Goal: Information Seeking & Learning: Check status

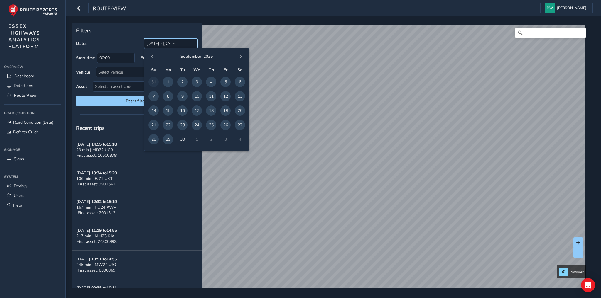
click at [169, 41] on input "[DATE] - [DATE]" at bounding box center [170, 43] width 53 height 10
click at [150, 56] on span "button" at bounding box center [152, 57] width 4 height 4
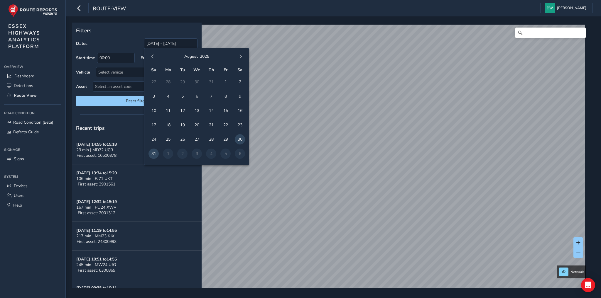
click at [150, 56] on span "button" at bounding box center [152, 57] width 4 height 4
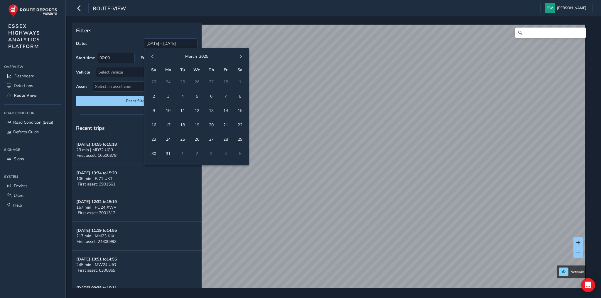
click at [150, 56] on span "button" at bounding box center [152, 57] width 4 height 4
click at [195, 81] on span "1" at bounding box center [197, 82] width 10 height 10
click at [240, 57] on span "button" at bounding box center [240, 57] width 4 height 4
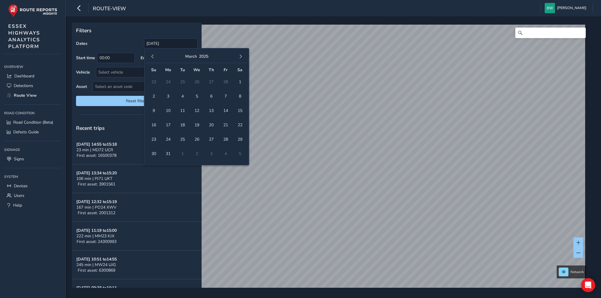
click at [240, 57] on span "button" at bounding box center [240, 57] width 4 height 4
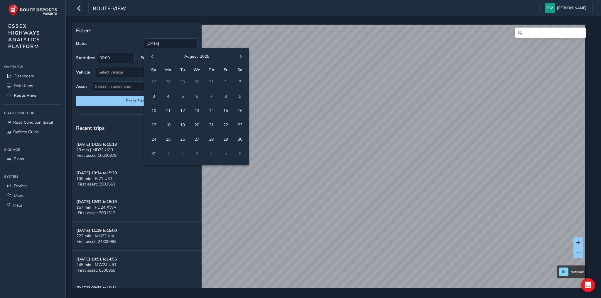
click at [240, 57] on span "button" at bounding box center [240, 57] width 4 height 4
click at [168, 139] on span "29" at bounding box center [168, 139] width 10 height 10
type input "01/01/2025 - 29/09/2025"
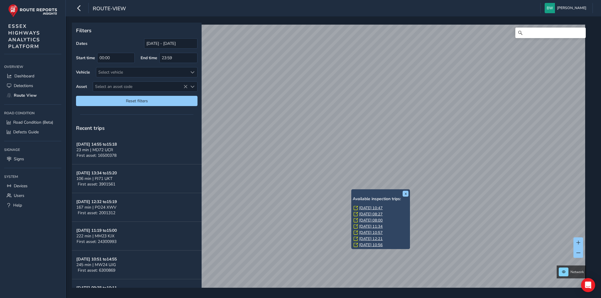
click at [360, 207] on link "Thu, 28 Aug, 10:47" at bounding box center [370, 208] width 23 height 5
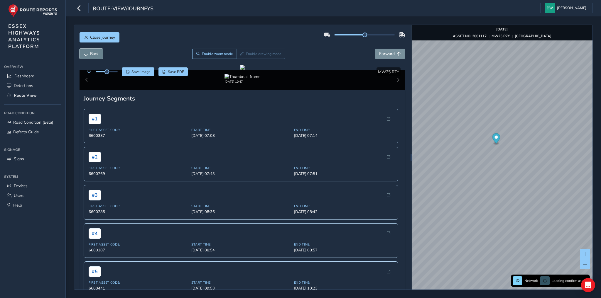
click at [90, 51] on span "Back" at bounding box center [94, 54] width 9 height 6
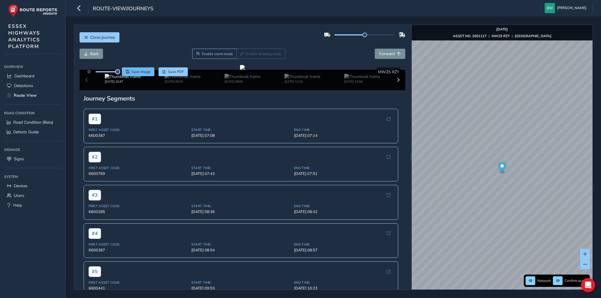
drag, startPoint x: 105, startPoint y: 72, endPoint x: 122, endPoint y: 71, distance: 17.6
click at [122, 71] on div "Save image Save PDF" at bounding box center [136, 71] width 104 height 9
click at [177, 79] on img at bounding box center [183, 77] width 36 height 6
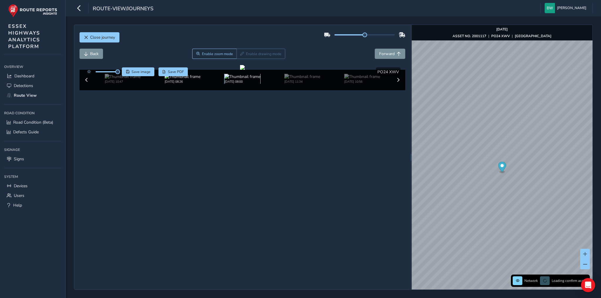
click at [234, 79] on img at bounding box center [242, 77] width 36 height 6
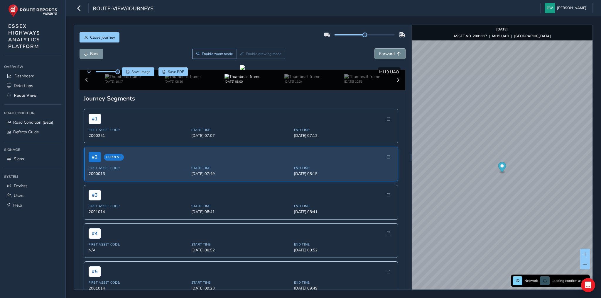
click at [388, 50] on button "Forward" at bounding box center [390, 54] width 31 height 10
click at [388, 51] on span "Forward" at bounding box center [387, 54] width 16 height 6
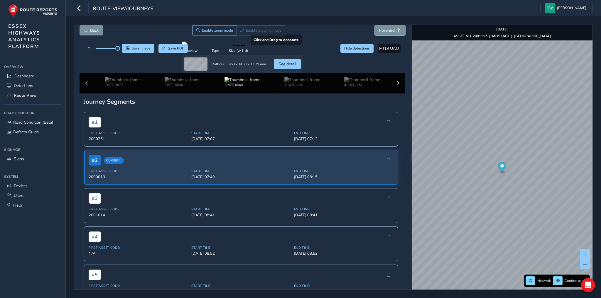
scroll to position [47, 0]
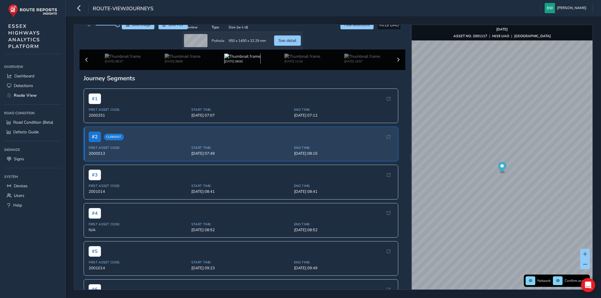
click at [232, 59] on img at bounding box center [242, 57] width 36 height 6
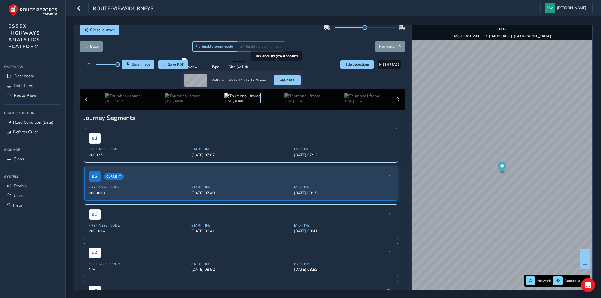
scroll to position [0, 0]
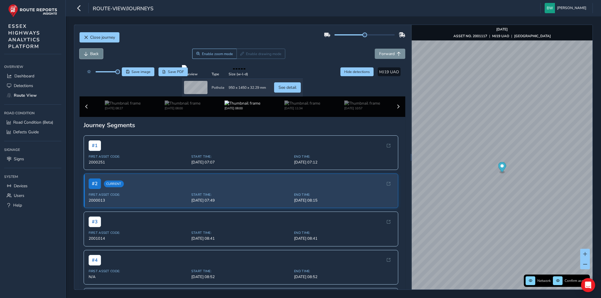
click at [97, 52] on span "Back" at bounding box center [94, 54] width 9 height 6
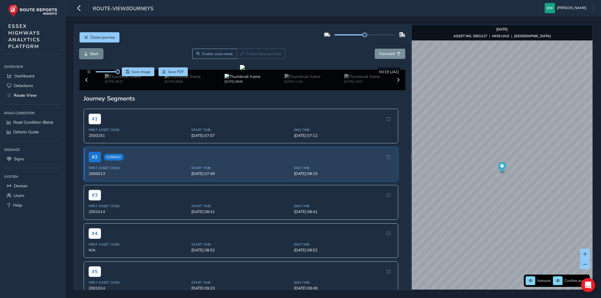
click at [97, 52] on span "Back" at bounding box center [94, 54] width 9 height 6
click at [347, 79] on img at bounding box center [362, 77] width 36 height 6
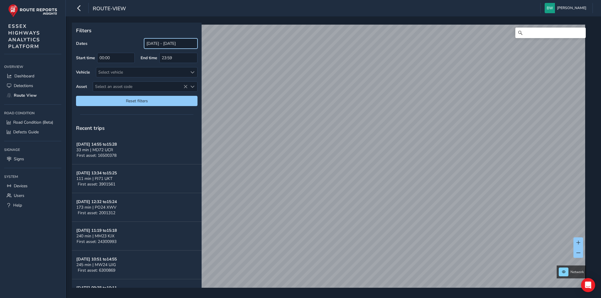
click at [165, 43] on input "[DATE] - [DATE]" at bounding box center [170, 43] width 53 height 10
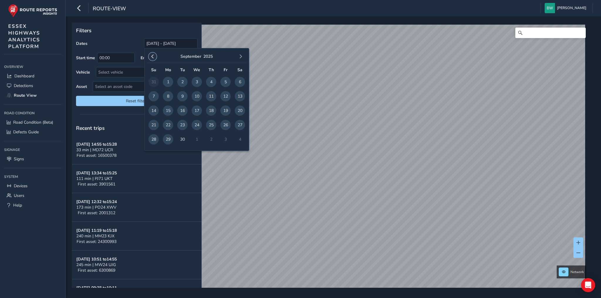
click at [151, 56] on span "button" at bounding box center [152, 57] width 4 height 4
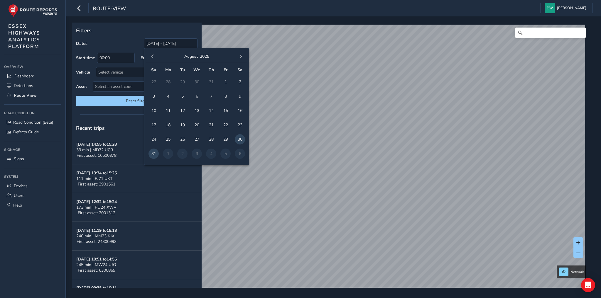
click at [151, 56] on span "button" at bounding box center [152, 57] width 4 height 4
click at [182, 81] on span "1" at bounding box center [182, 82] width 10 height 10
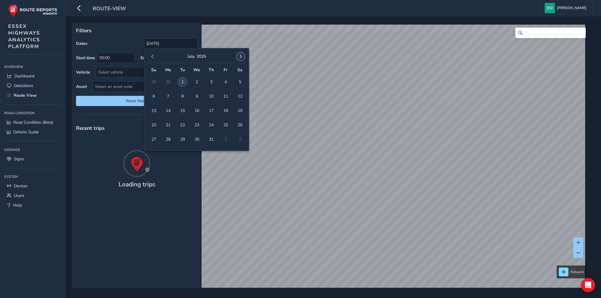
click at [240, 54] on button "button" at bounding box center [240, 57] width 8 height 8
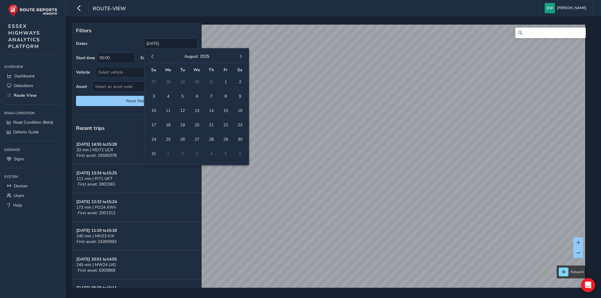
click at [240, 54] on button "button" at bounding box center [240, 57] width 8 height 8
click at [167, 138] on span "29" at bounding box center [168, 139] width 10 height 10
type input "[DATE] - [DATE]"
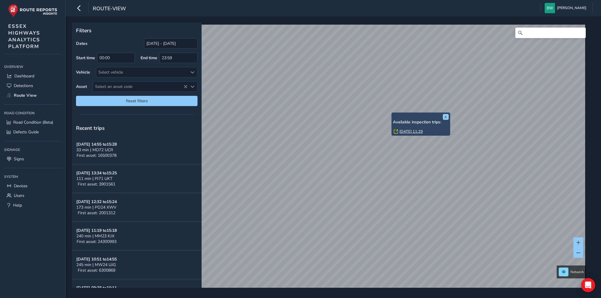
click at [408, 131] on link "Mon, 8 Sep, 11:29" at bounding box center [410, 131] width 23 height 5
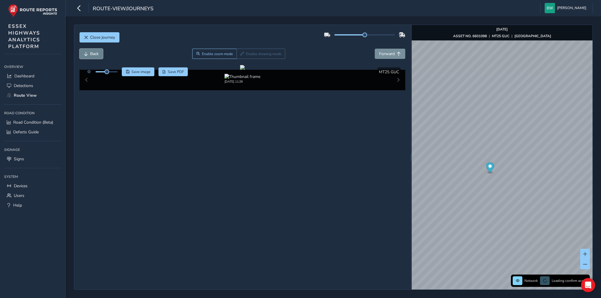
click at [92, 54] on span "Back" at bounding box center [94, 54] width 9 height 6
click at [92, 51] on span "Back" at bounding box center [94, 54] width 9 height 6
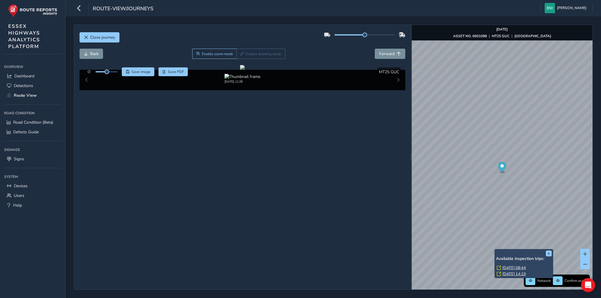
drag, startPoint x: 515, startPoint y: 268, endPoint x: 508, endPoint y: 265, distance: 7.9
click at [515, 268] on link "Thu, 11 Sep, 08:44" at bounding box center [513, 267] width 23 height 5
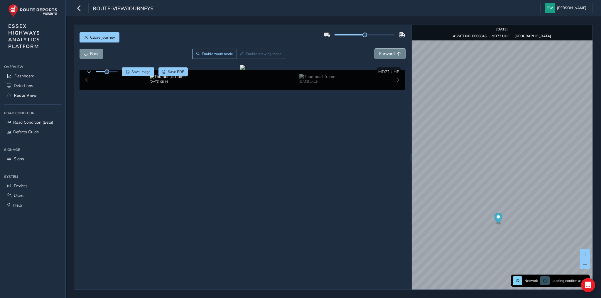
click at [388, 52] on span "Forward" at bounding box center [387, 54] width 16 height 6
click at [83, 50] on button "Back" at bounding box center [90, 54] width 23 height 10
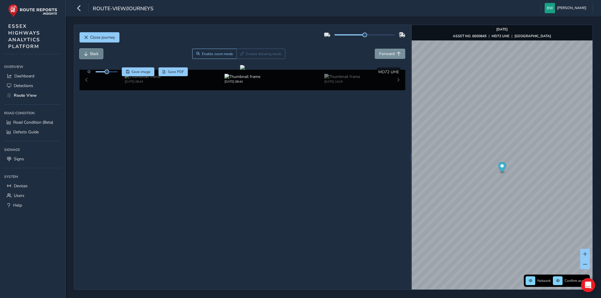
click at [83, 50] on button "Back" at bounding box center [90, 54] width 23 height 10
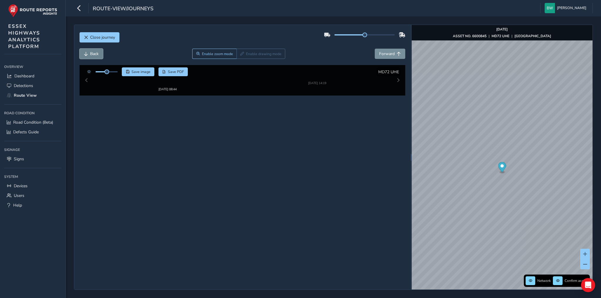
click at [83, 50] on button "Back" at bounding box center [90, 54] width 23 height 10
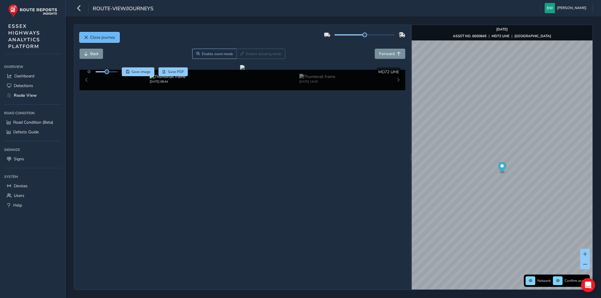
click at [104, 34] on button "Close journey" at bounding box center [99, 37] width 40 height 10
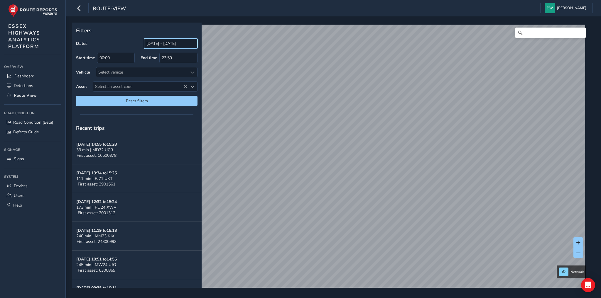
click at [155, 45] on input "[DATE] - [DATE]" at bounding box center [170, 43] width 53 height 10
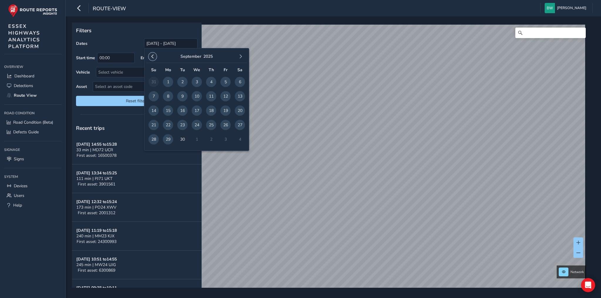
click at [153, 55] on span "button" at bounding box center [152, 57] width 4 height 4
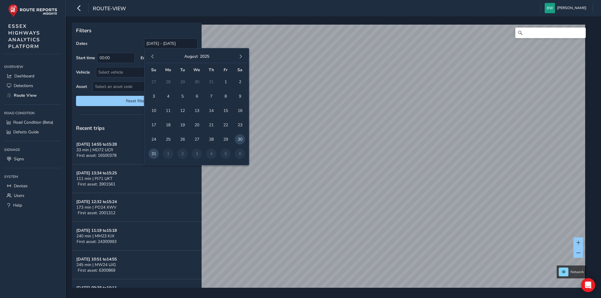
click at [153, 55] on span "button" at bounding box center [152, 57] width 4 height 4
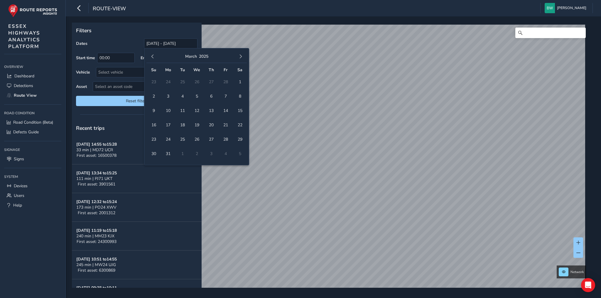
click at [153, 55] on span "button" at bounding box center [152, 57] width 4 height 4
click at [197, 83] on span "1" at bounding box center [197, 82] width 10 height 10
click at [240, 56] on span "button" at bounding box center [240, 57] width 4 height 4
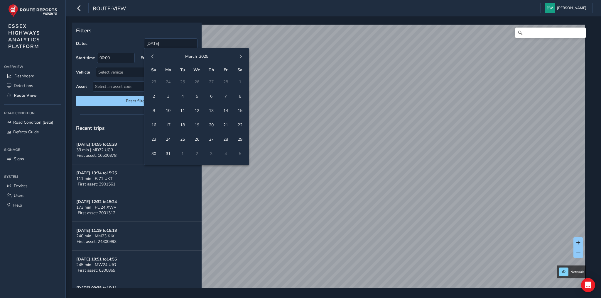
click at [240, 56] on span "button" at bounding box center [240, 57] width 4 height 4
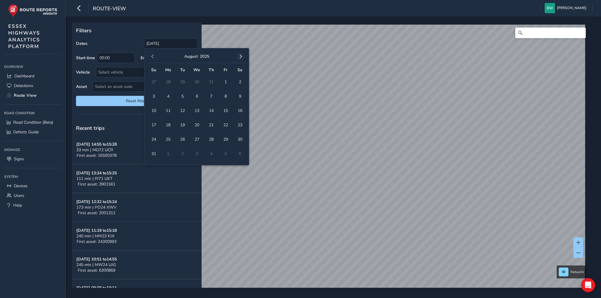
click at [239, 55] on span "button" at bounding box center [240, 57] width 4 height 4
click at [167, 138] on span "29" at bounding box center [168, 139] width 10 height 10
type input "01/01/2025 - 29/09/2025"
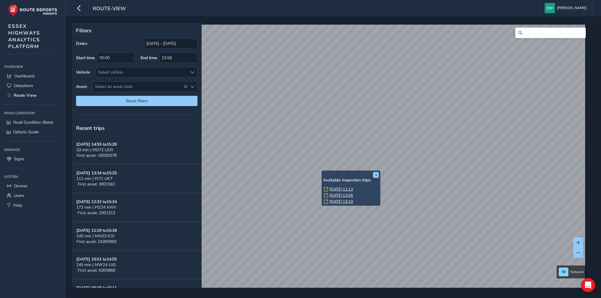
click at [336, 187] on link "Thu, 25 Sep, 11:13" at bounding box center [340, 189] width 23 height 5
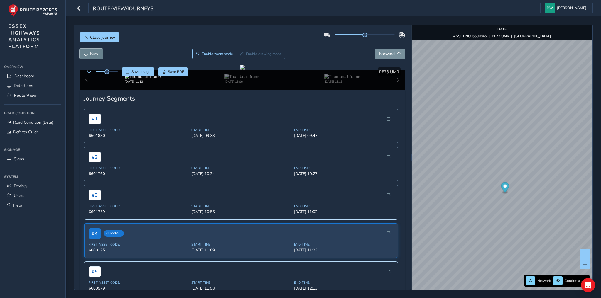
click at [88, 52] on button "Back" at bounding box center [90, 54] width 23 height 10
click at [384, 54] on span "Forward" at bounding box center [387, 54] width 16 height 6
click at [385, 54] on span "Forward" at bounding box center [387, 54] width 16 height 6
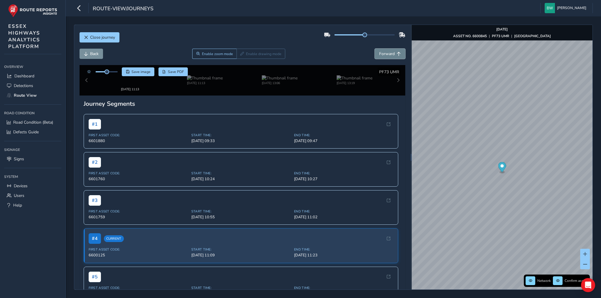
click at [385, 54] on span "Forward" at bounding box center [387, 54] width 16 height 6
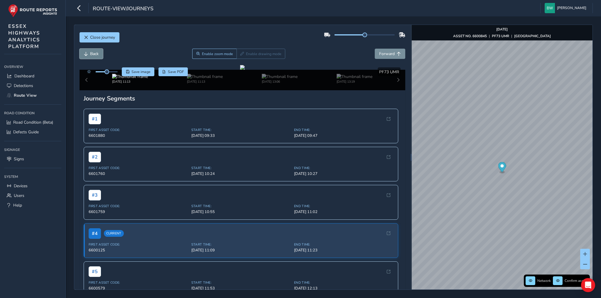
click at [92, 54] on span "Back" at bounding box center [94, 54] width 9 height 6
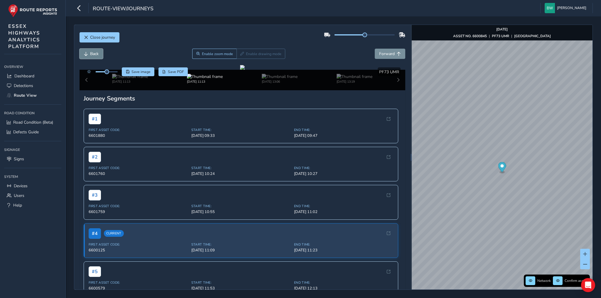
click at [92, 54] on span "Back" at bounding box center [94, 54] width 9 height 6
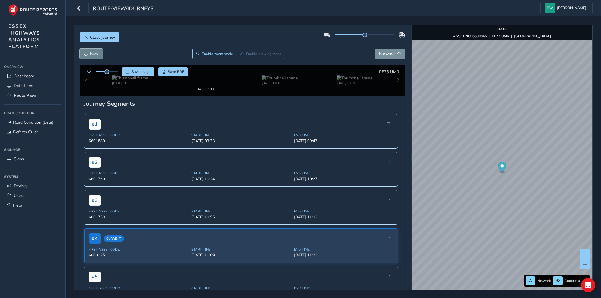
click at [92, 54] on span "Back" at bounding box center [94, 54] width 9 height 6
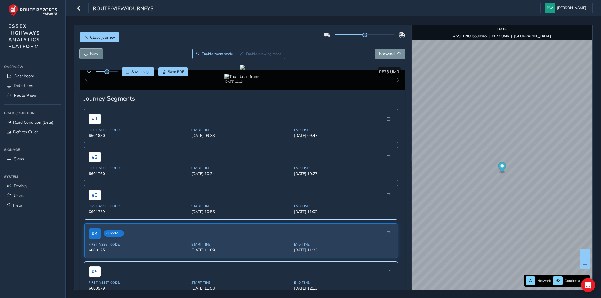
click at [92, 54] on span "Back" at bounding box center [94, 54] width 9 height 6
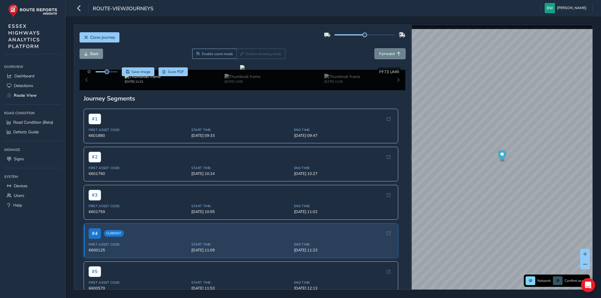
click at [385, 52] on span "Forward" at bounding box center [387, 54] width 16 height 6
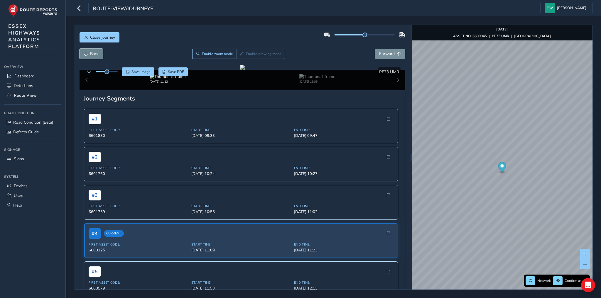
click at [94, 52] on span "Back" at bounding box center [94, 54] width 9 height 6
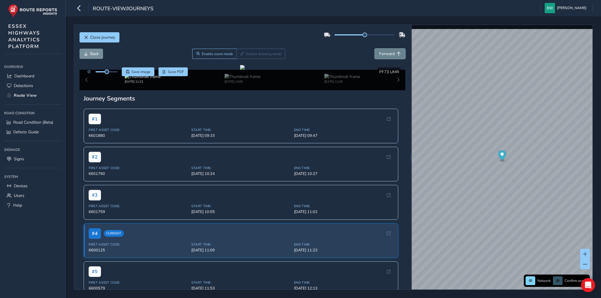
click at [383, 55] on span "Forward" at bounding box center [387, 54] width 16 height 6
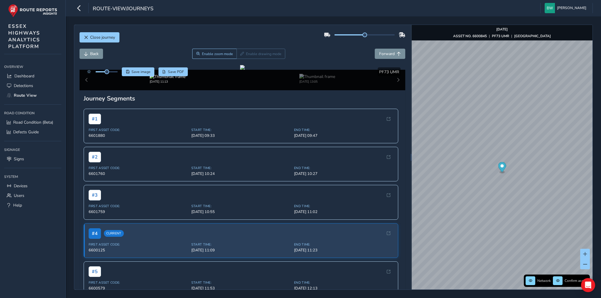
click at [394, 90] on div "Sep 25 2025, 11:13 Sep 23 2025, 13:05" at bounding box center [242, 80] width 326 height 21
click at [395, 90] on div "Sep 25 2025, 11:13 Sep 23 2025, 13:05" at bounding box center [242, 80] width 326 height 21
click at [104, 38] on span "Close journey" at bounding box center [102, 38] width 25 height 6
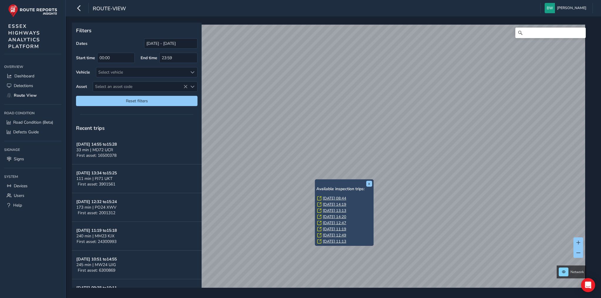
click at [346, 241] on link "Tue, 22 Jul, 11:13" at bounding box center [334, 241] width 23 height 5
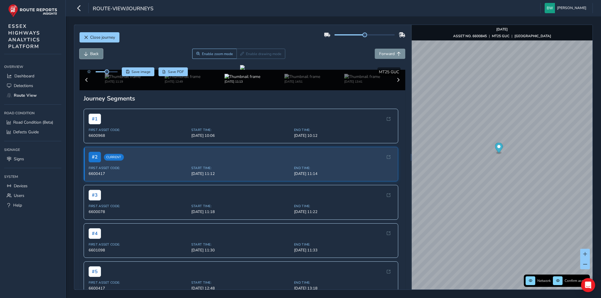
click at [94, 55] on span "Back" at bounding box center [94, 54] width 9 height 6
click at [396, 82] on span at bounding box center [398, 80] width 4 height 4
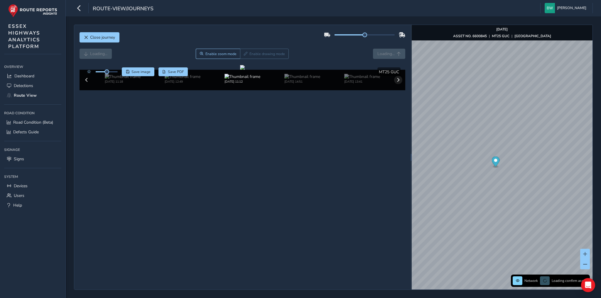
click at [393, 90] on div "Sep 11 2025, 08:44 Sep 01 2025, 14:19 Aug 20 2025, 13:13 Aug 18 2025, 14:19 Aug…" at bounding box center [242, 80] width 326 height 21
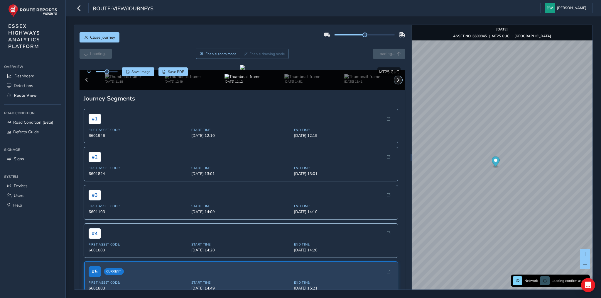
click at [396, 82] on span at bounding box center [398, 80] width 4 height 4
click at [369, 79] on img at bounding box center [362, 77] width 36 height 6
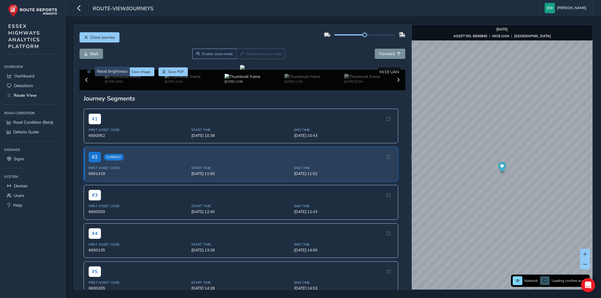
click at [366, 79] on img at bounding box center [362, 77] width 36 height 6
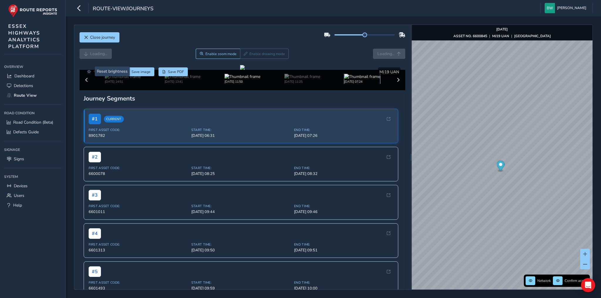
click at [362, 79] on img at bounding box center [362, 77] width 36 height 6
click at [357, 79] on img at bounding box center [362, 77] width 36 height 6
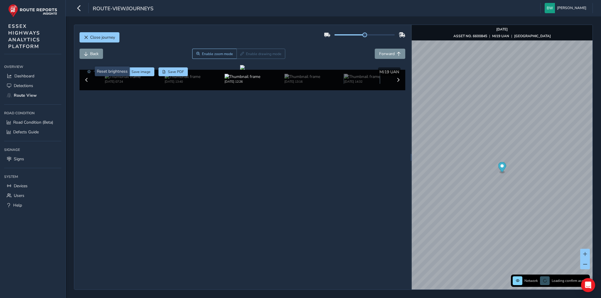
click at [357, 79] on img at bounding box center [362, 77] width 36 height 6
click at [391, 51] on span "Forward" at bounding box center [387, 54] width 16 height 6
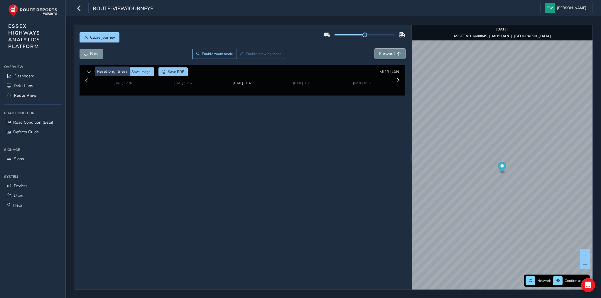
click at [391, 51] on span "Forward" at bounding box center [387, 54] width 16 height 6
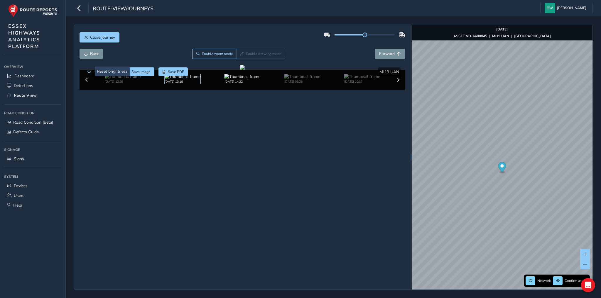
click at [179, 79] on img at bounding box center [183, 77] width 36 height 6
click at [125, 79] on img at bounding box center [123, 77] width 36 height 6
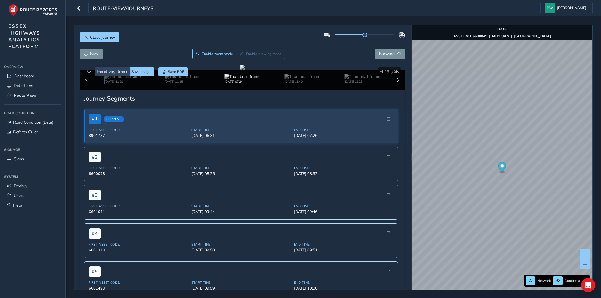
click at [125, 79] on img at bounding box center [123, 77] width 36 height 6
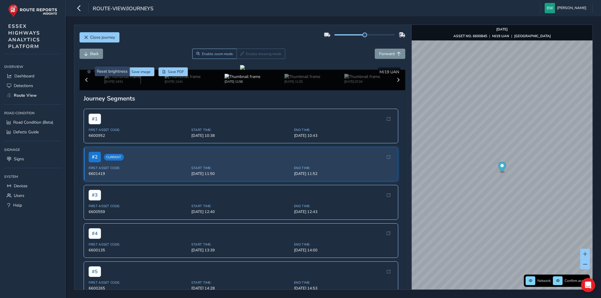
click at [125, 79] on img at bounding box center [123, 77] width 36 height 6
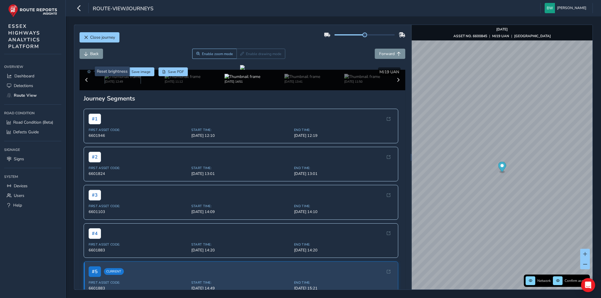
click at [125, 79] on img at bounding box center [123, 77] width 36 height 6
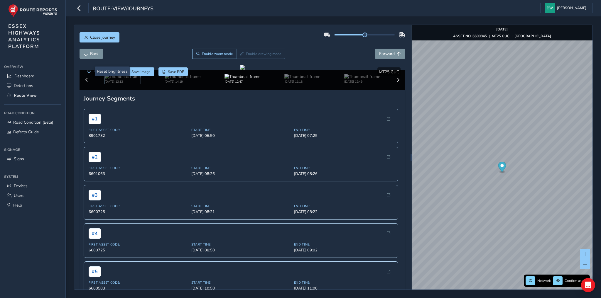
click at [125, 79] on img at bounding box center [123, 77] width 36 height 6
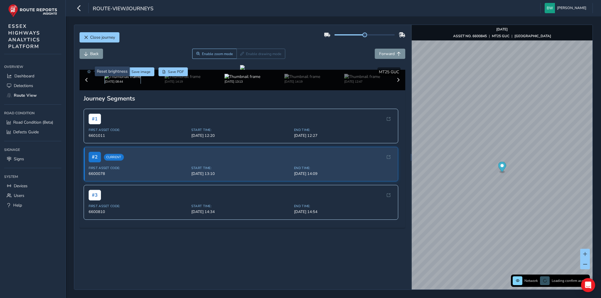
click at [123, 79] on img at bounding box center [123, 77] width 36 height 6
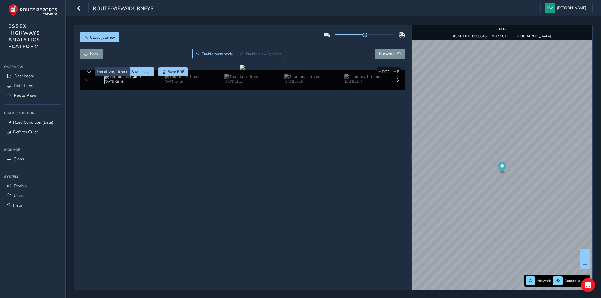
click at [123, 79] on img at bounding box center [123, 77] width 36 height 6
